Goal: Task Accomplishment & Management: Complete application form

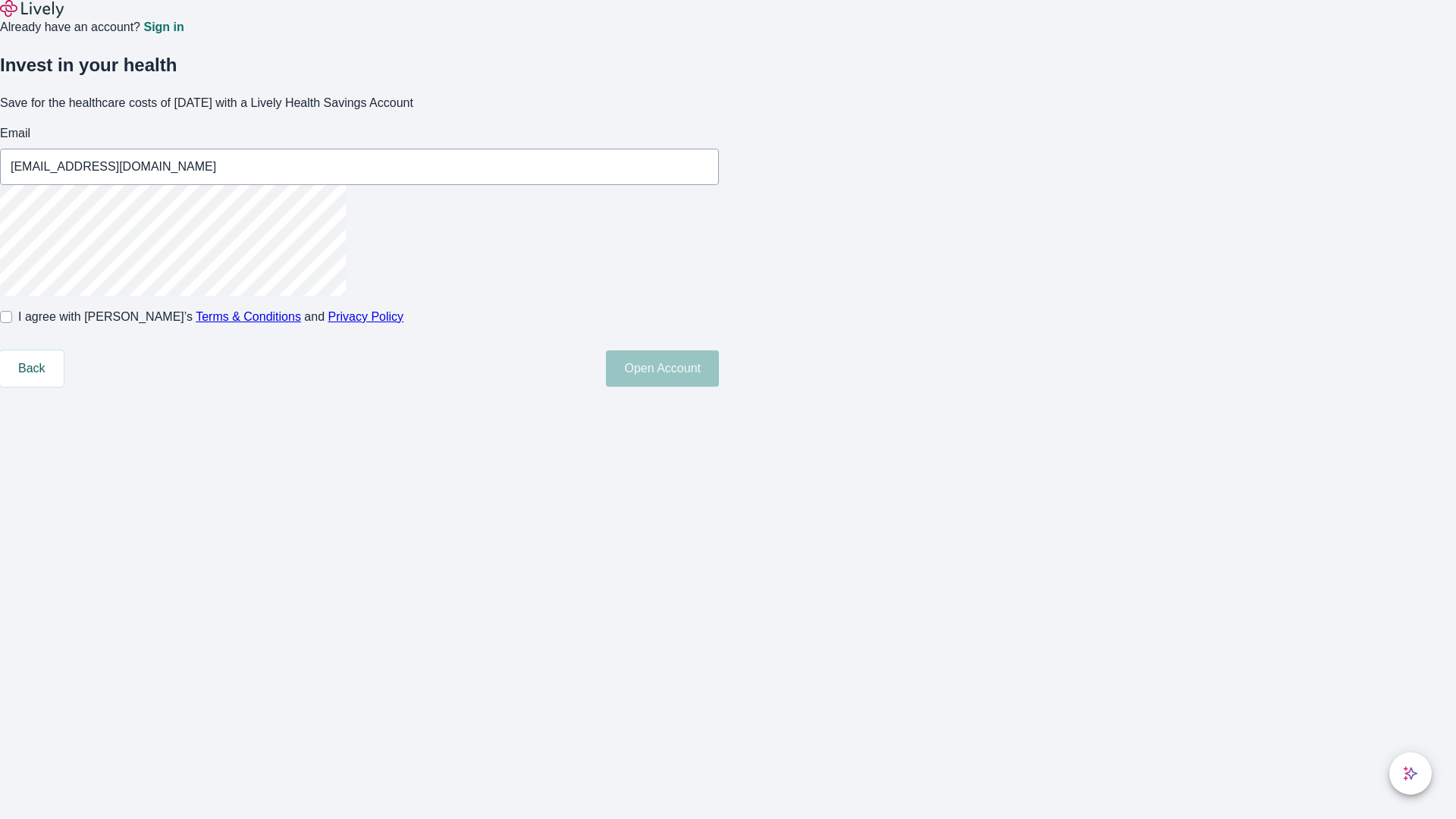
click at [12, 323] on input "I agree with Lively’s Terms & Conditions and Privacy Policy" at bounding box center [6, 317] width 12 height 12
checkbox input "true"
click at [719, 387] on button "Open Account" at bounding box center [663, 368] width 113 height 37
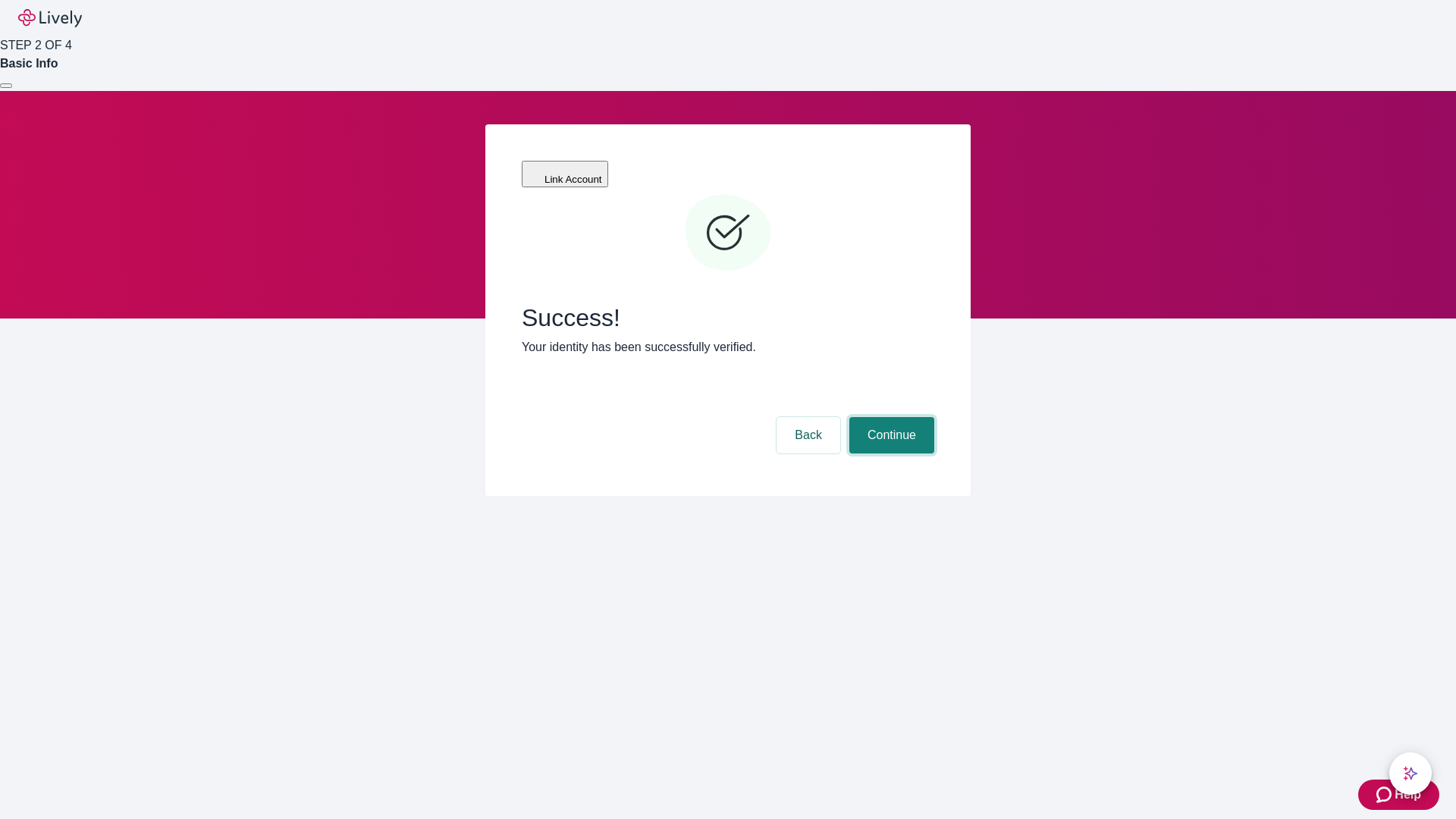
click at [890, 417] on button "Continue" at bounding box center [891, 435] width 85 height 37
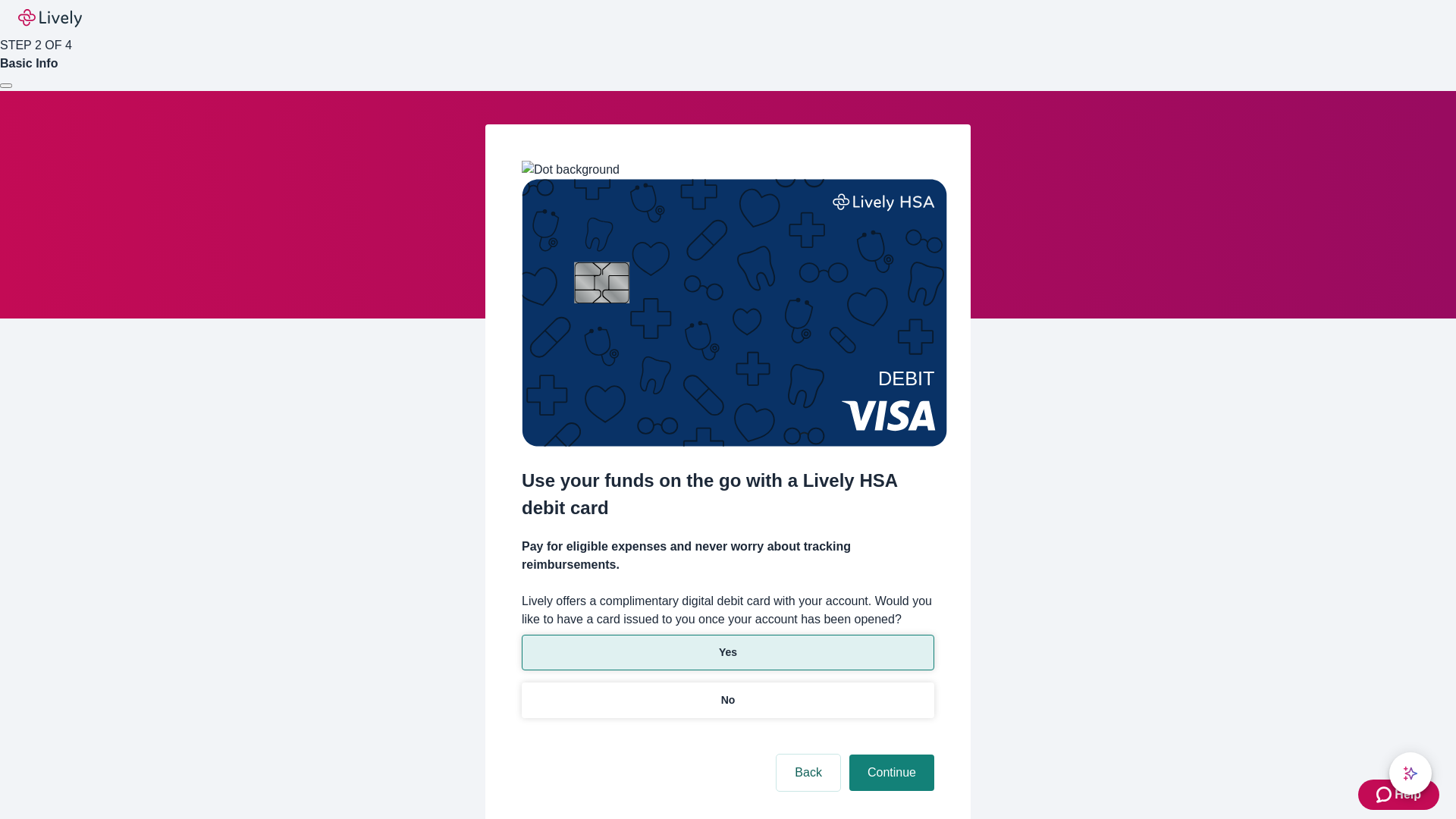
click at [728, 644] on p "Yes" at bounding box center [728, 652] width 18 height 16
click at [890, 754] on button "Continue" at bounding box center [891, 772] width 85 height 37
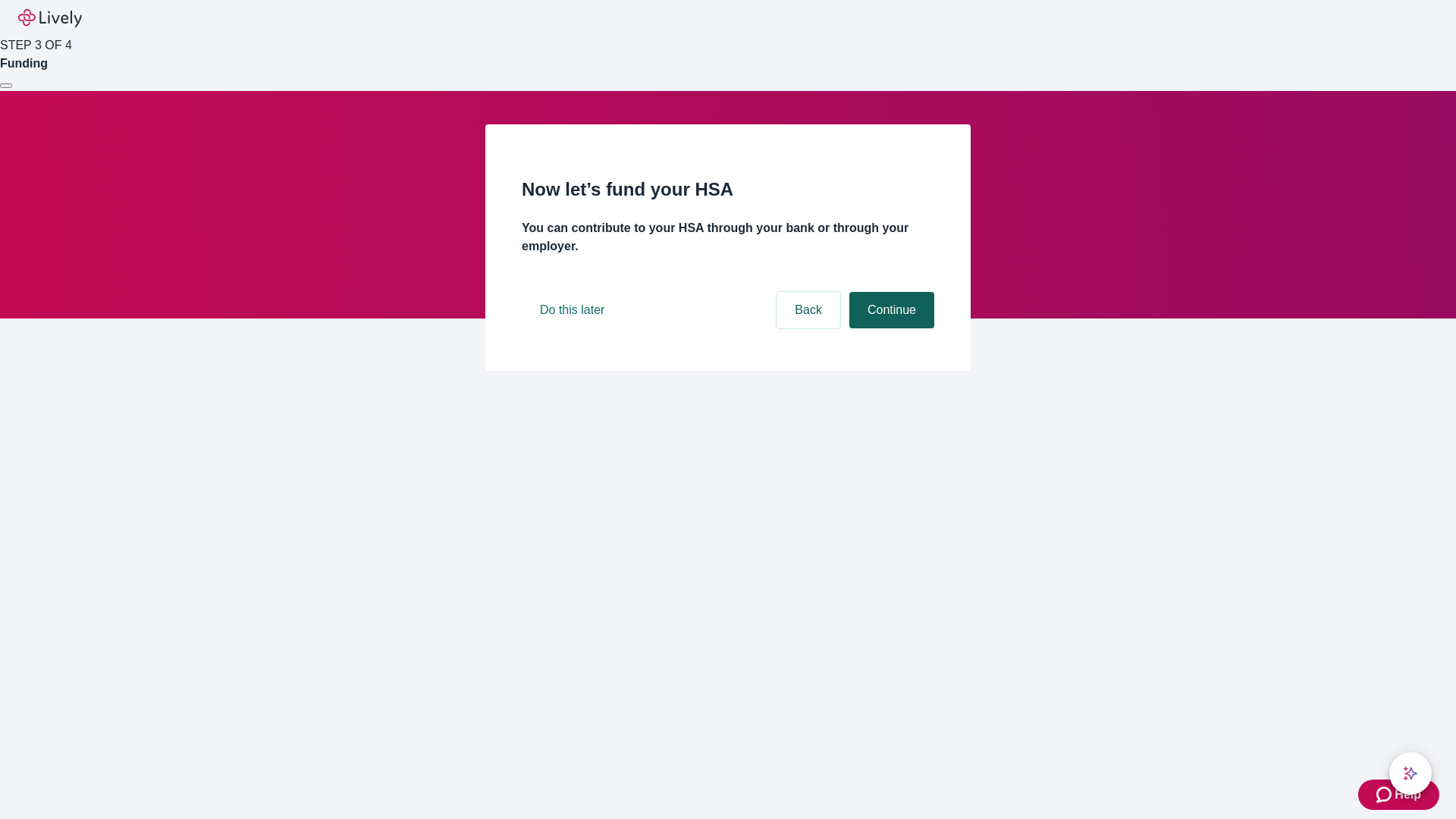
click at [890, 329] on button "Continue" at bounding box center [891, 310] width 85 height 37
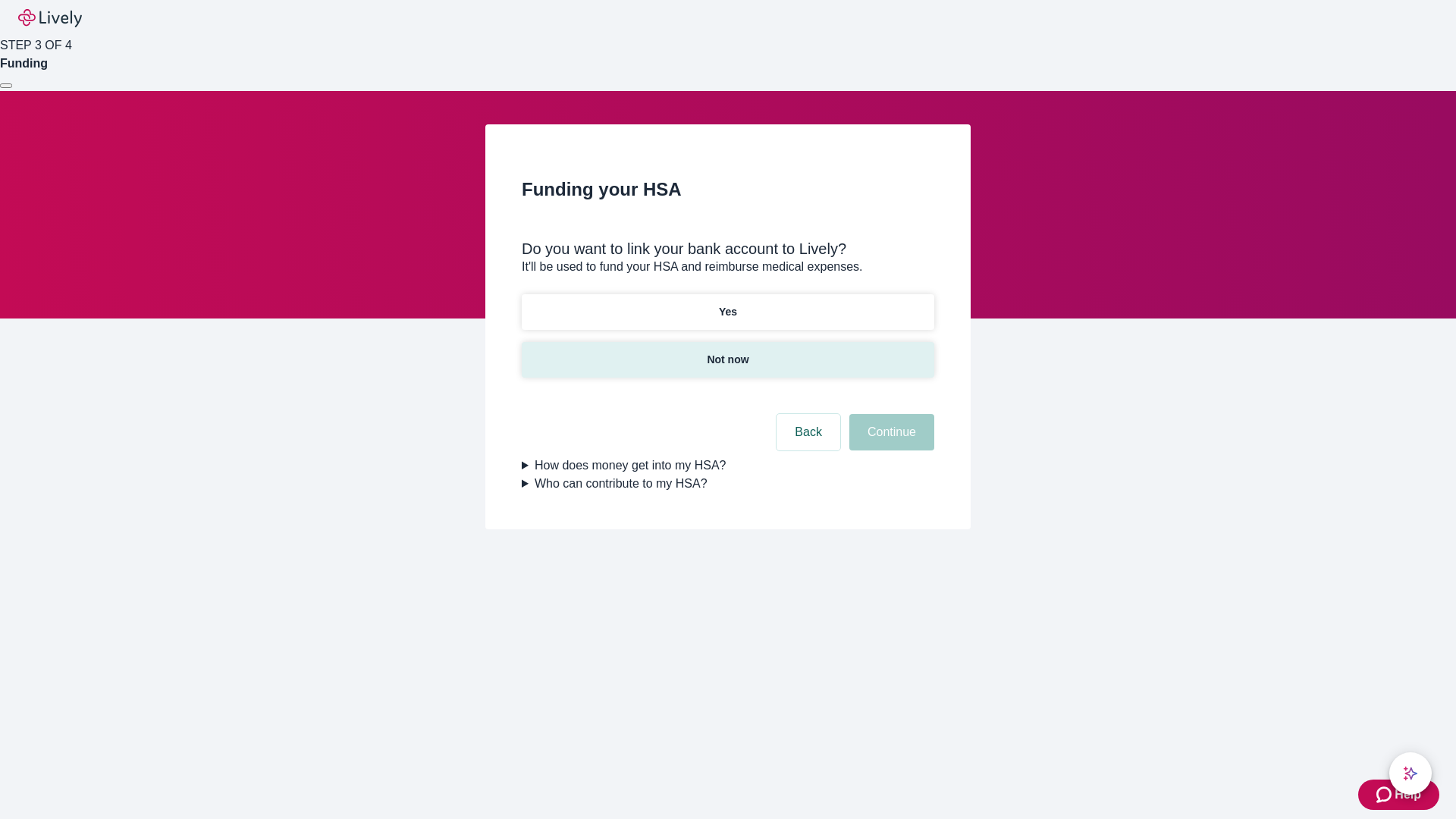
click at [728, 351] on p "Not now" at bounding box center [728, 359] width 42 height 16
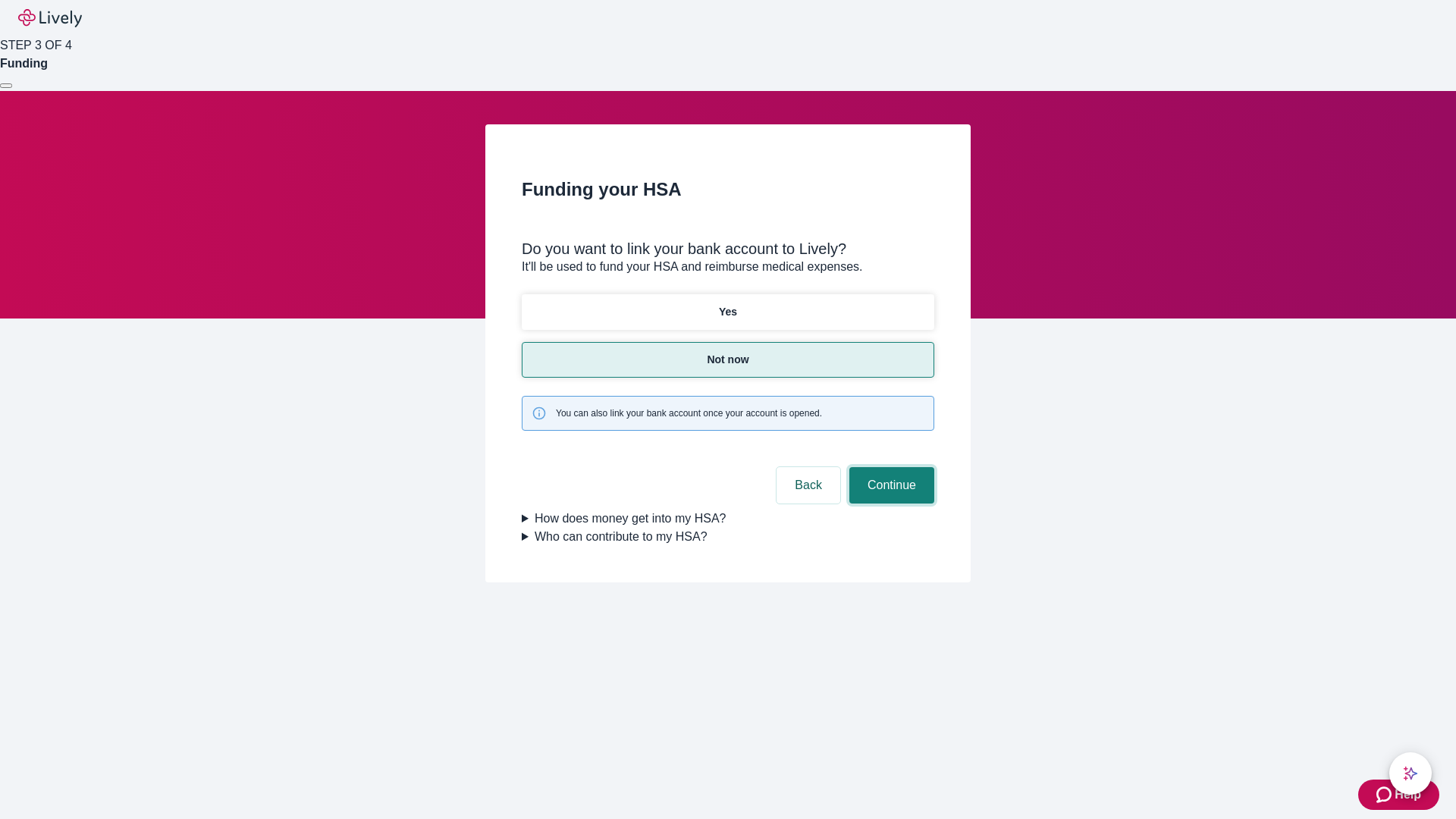
click at [890, 467] on button "Continue" at bounding box center [891, 485] width 85 height 37
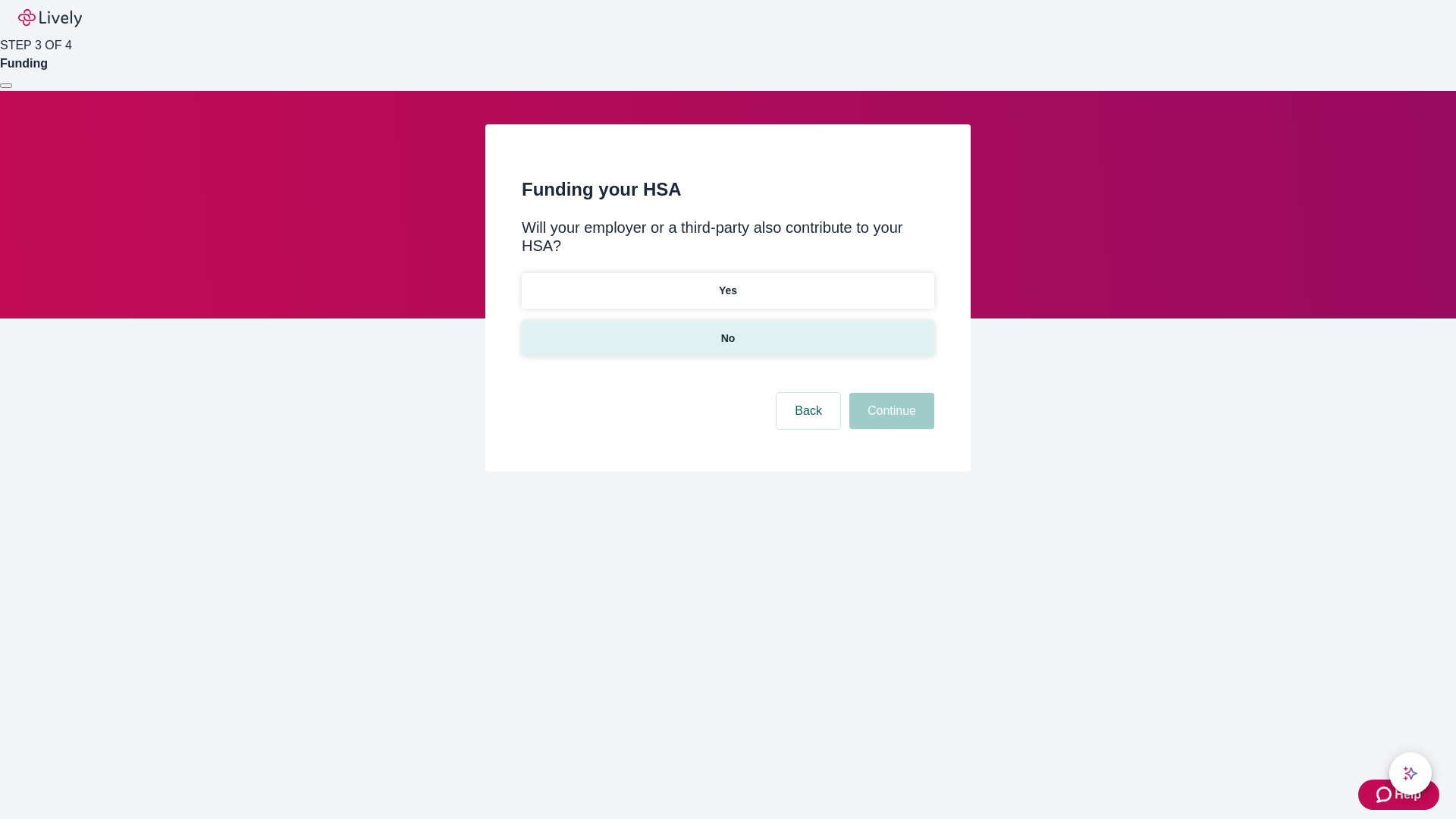
click at [728, 331] on p "No" at bounding box center [728, 338] width 15 height 16
click at [890, 393] on button "Continue" at bounding box center [891, 411] width 85 height 37
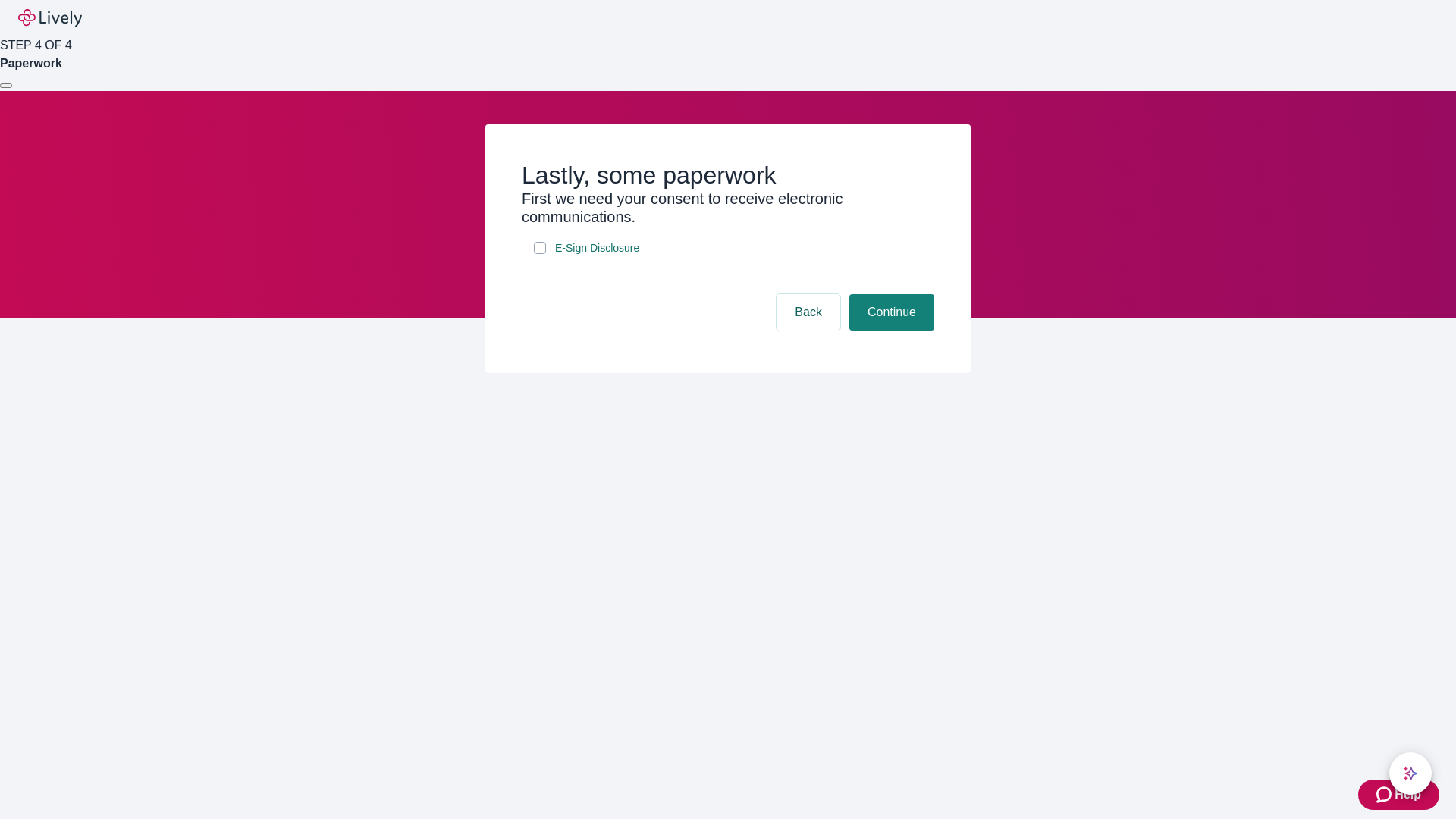
click at [540, 254] on input "E-Sign Disclosure" at bounding box center [540, 248] width 12 height 12
checkbox input "true"
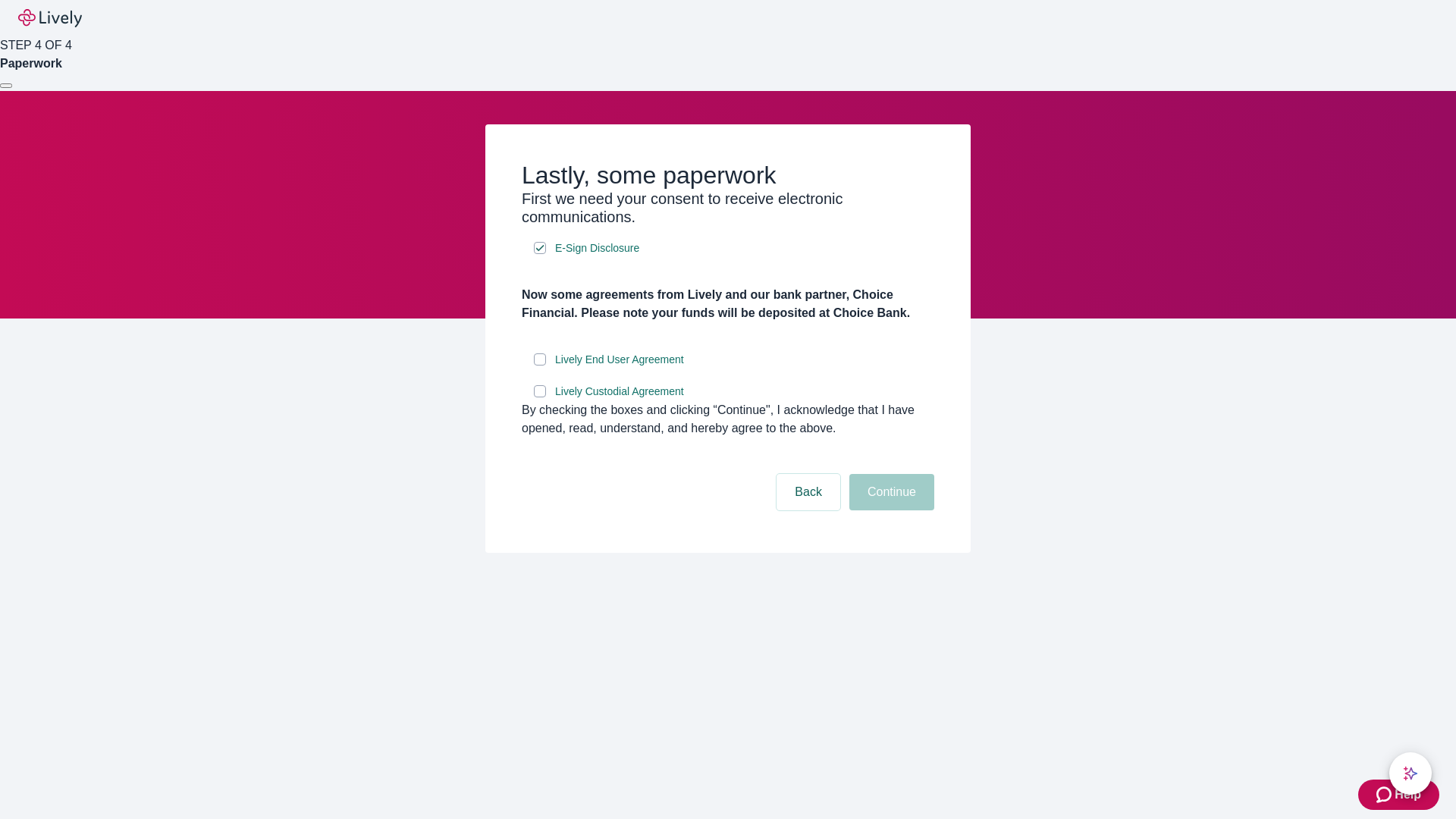
click at [540, 365] on input "Lively End User Agreement" at bounding box center [540, 359] width 12 height 12
checkbox input "true"
click at [540, 397] on input "Lively Custodial Agreement" at bounding box center [540, 391] width 12 height 12
checkbox input "true"
click at [890, 510] on button "Continue" at bounding box center [891, 492] width 85 height 37
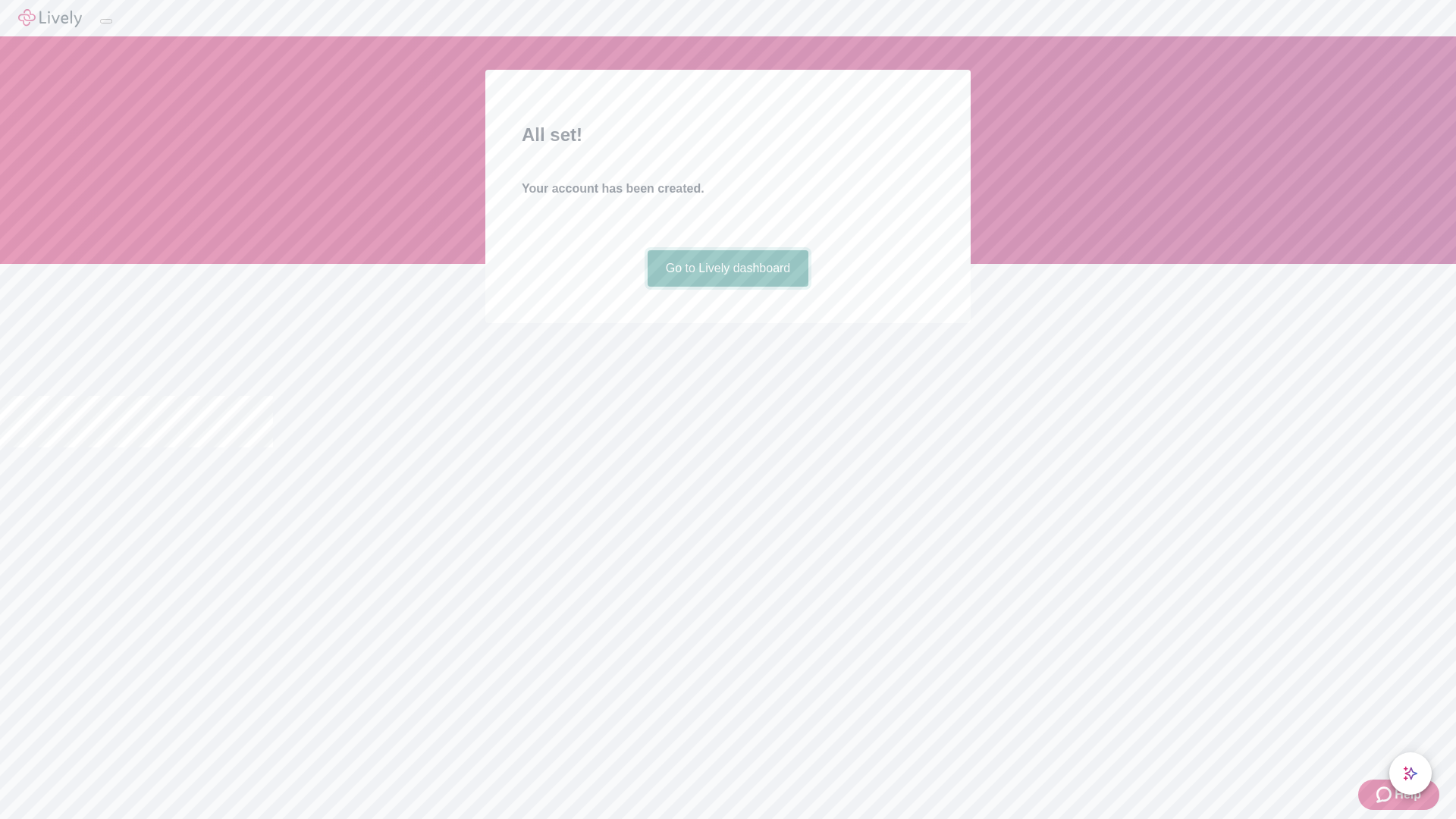
click at [728, 286] on link "Go to Lively dashboard" at bounding box center [728, 268] width 161 height 37
